Goal: Register for event/course

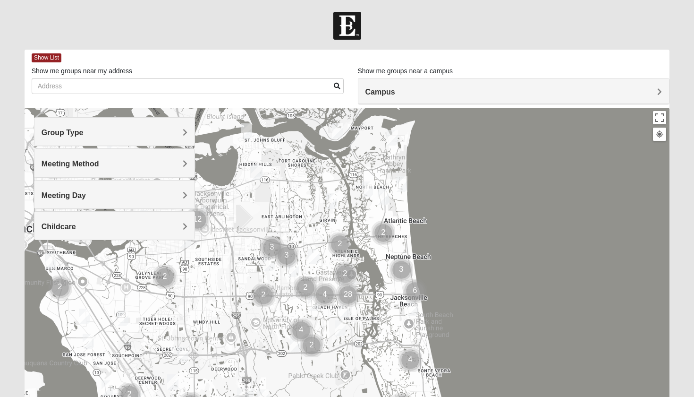
click at [332, 200] on img "Mens Fuller 32225" at bounding box center [331, 201] width 11 height 16
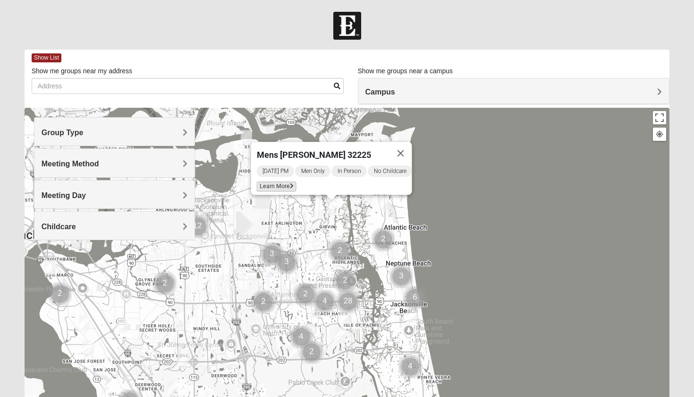
click at [269, 184] on span "Learn More" at bounding box center [277, 186] width 40 height 10
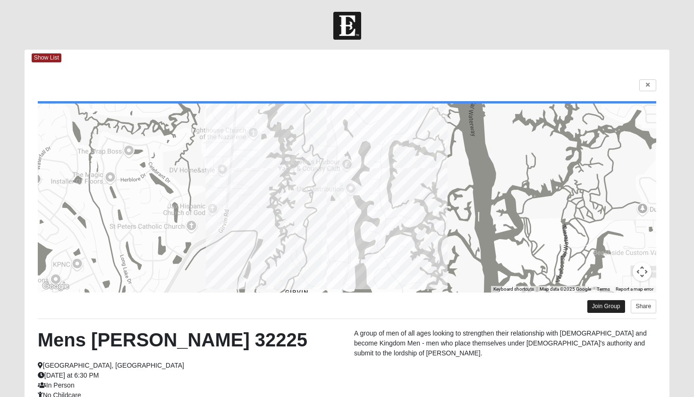
click at [612, 309] on link "Join Group" at bounding box center [607, 306] width 38 height 13
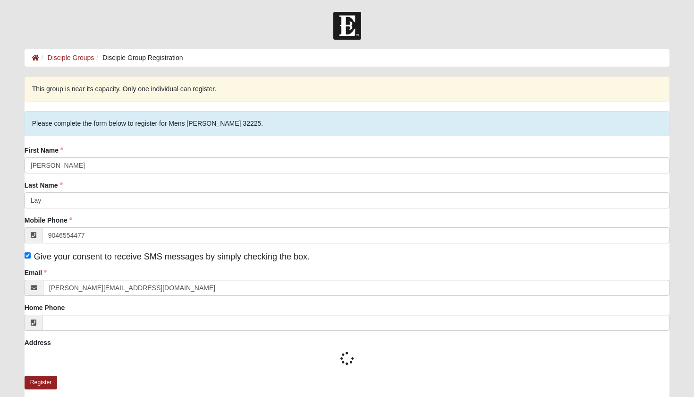
type input "[PHONE_NUMBER]"
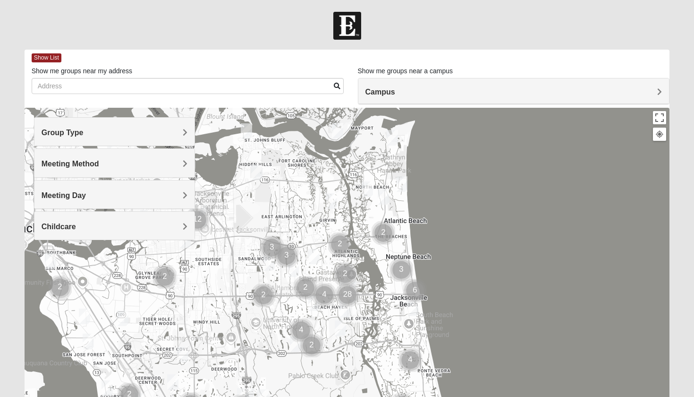
click at [349, 296] on img "Cluster of 28 groups" at bounding box center [348, 295] width 24 height 24
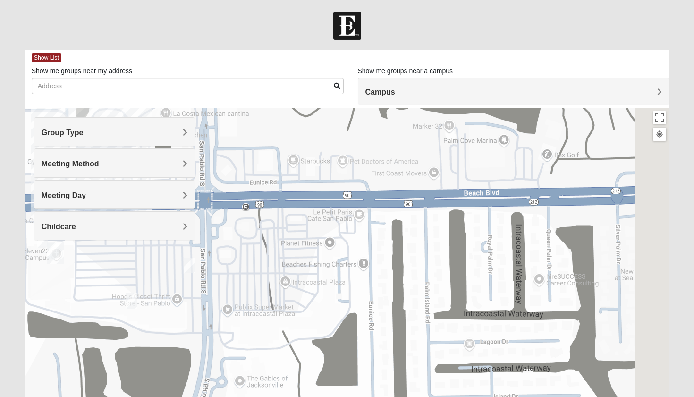
drag, startPoint x: 494, startPoint y: 352, endPoint x: 256, endPoint y: 206, distance: 279.8
click at [256, 206] on div at bounding box center [348, 297] width 646 height 378
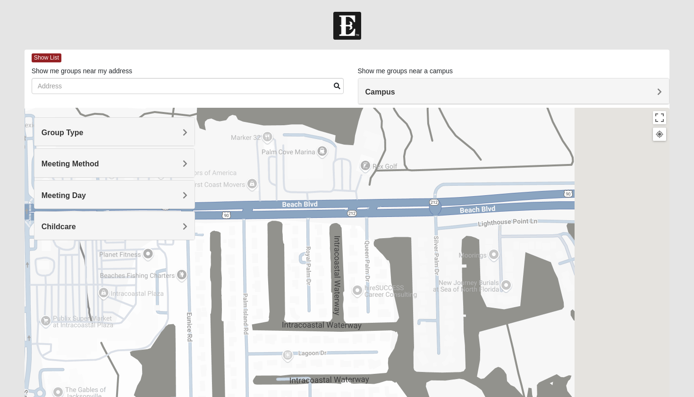
drag, startPoint x: 538, startPoint y: 295, endPoint x: 257, endPoint y: 286, distance: 280.8
click at [257, 286] on div at bounding box center [348, 297] width 646 height 378
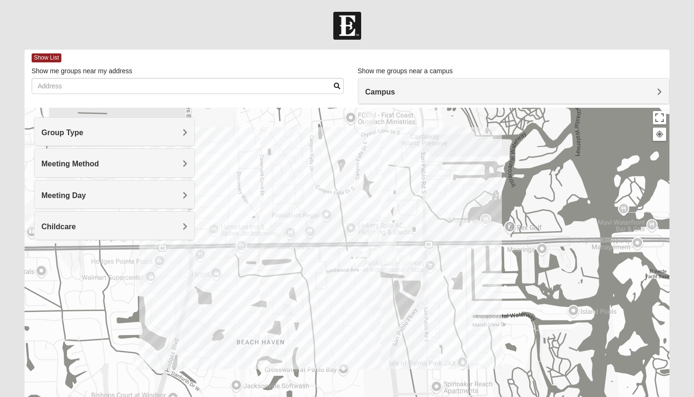
drag, startPoint x: 352, startPoint y: 281, endPoint x: 457, endPoint y: 259, distance: 107.7
click at [458, 259] on div at bounding box center [348, 297] width 646 height 378
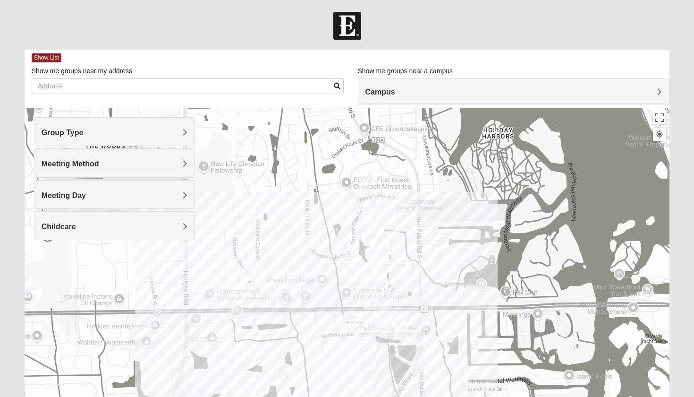
drag, startPoint x: 465, startPoint y: 194, endPoint x: 460, endPoint y: 347, distance: 152.7
click at [460, 344] on div at bounding box center [348, 297] width 646 height 378
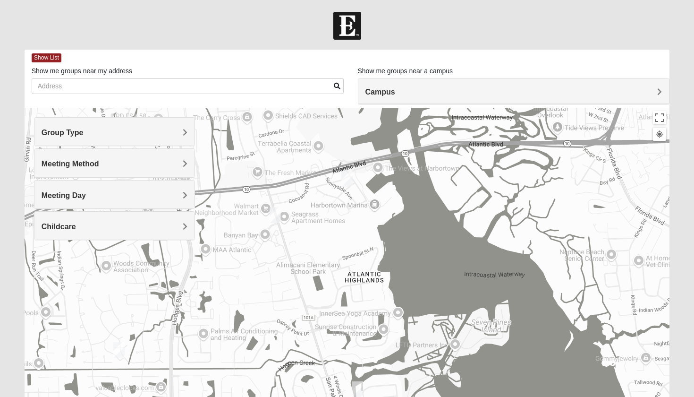
click at [348, 176] on img "1825 Womens Carkhuff 32224" at bounding box center [347, 179] width 11 height 16
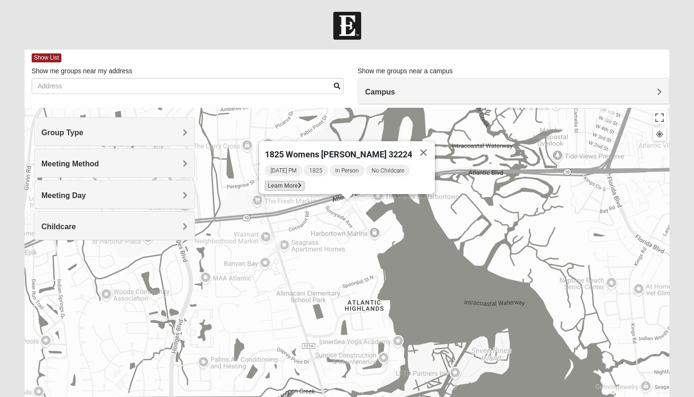
click at [289, 181] on span "Learn More" at bounding box center [285, 186] width 40 height 10
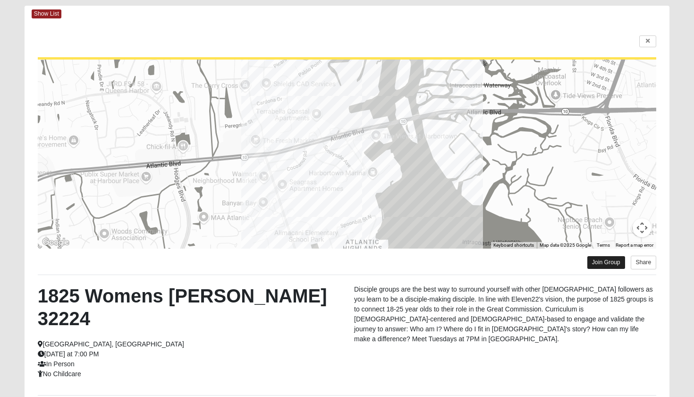
scroll to position [46, 0]
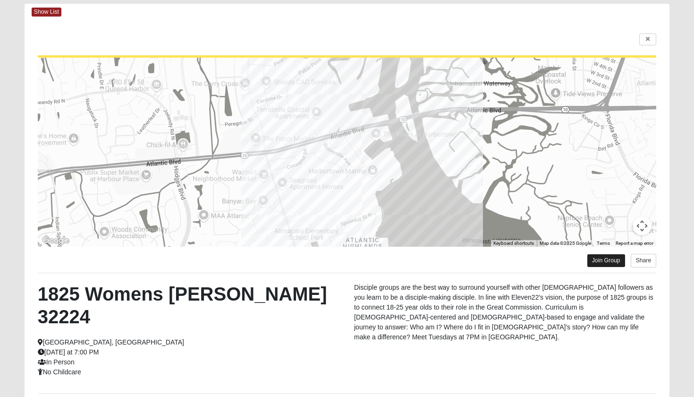
click at [605, 261] on link "Join Group" at bounding box center [607, 260] width 38 height 13
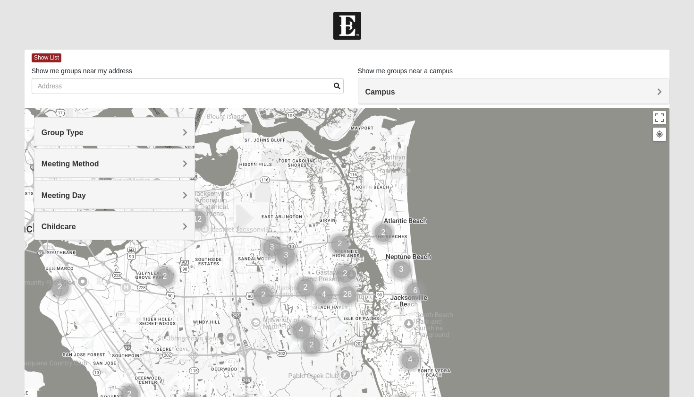
click at [412, 311] on img "Womens Harnek/Holterman 32250" at bounding box center [412, 308] width 11 height 16
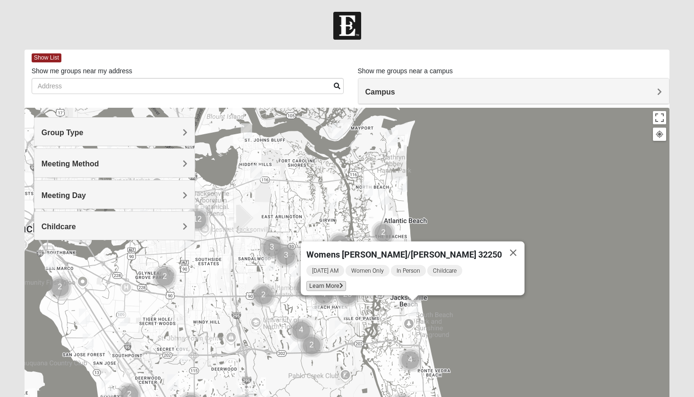
click at [346, 286] on span "Learn More" at bounding box center [327, 286] width 40 height 10
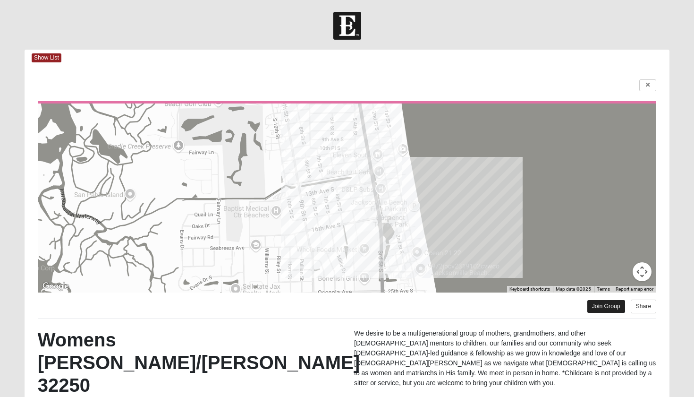
click at [603, 304] on link "Join Group" at bounding box center [607, 306] width 38 height 13
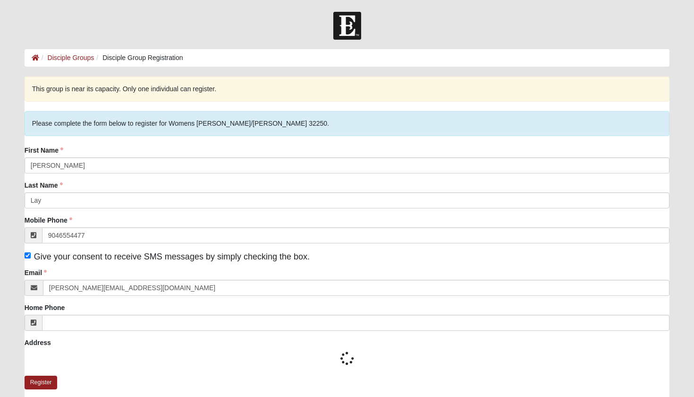
type input "(904) 655-4477"
